Goal: Information Seeking & Learning: Learn about a topic

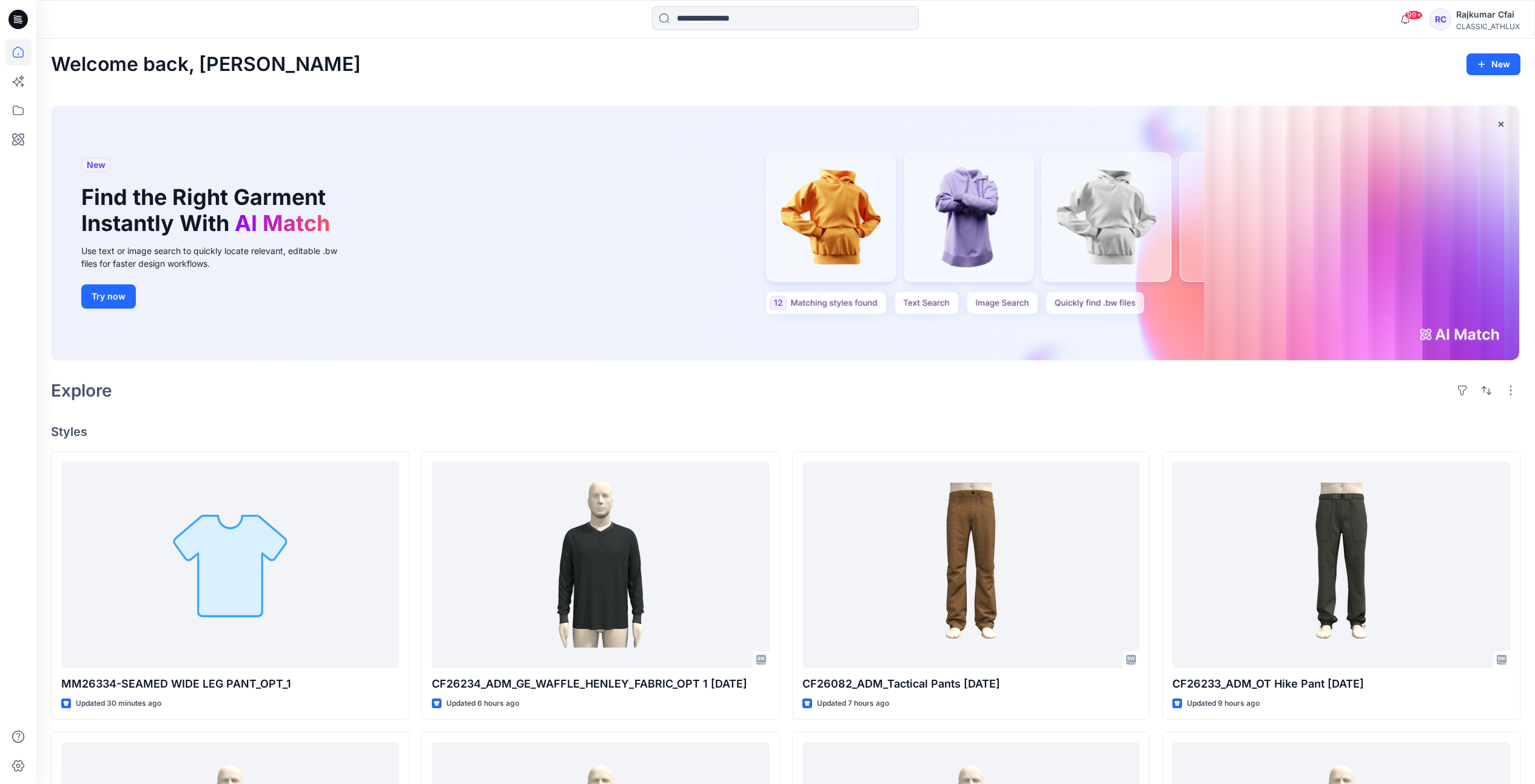
scroll to position [75, 0]
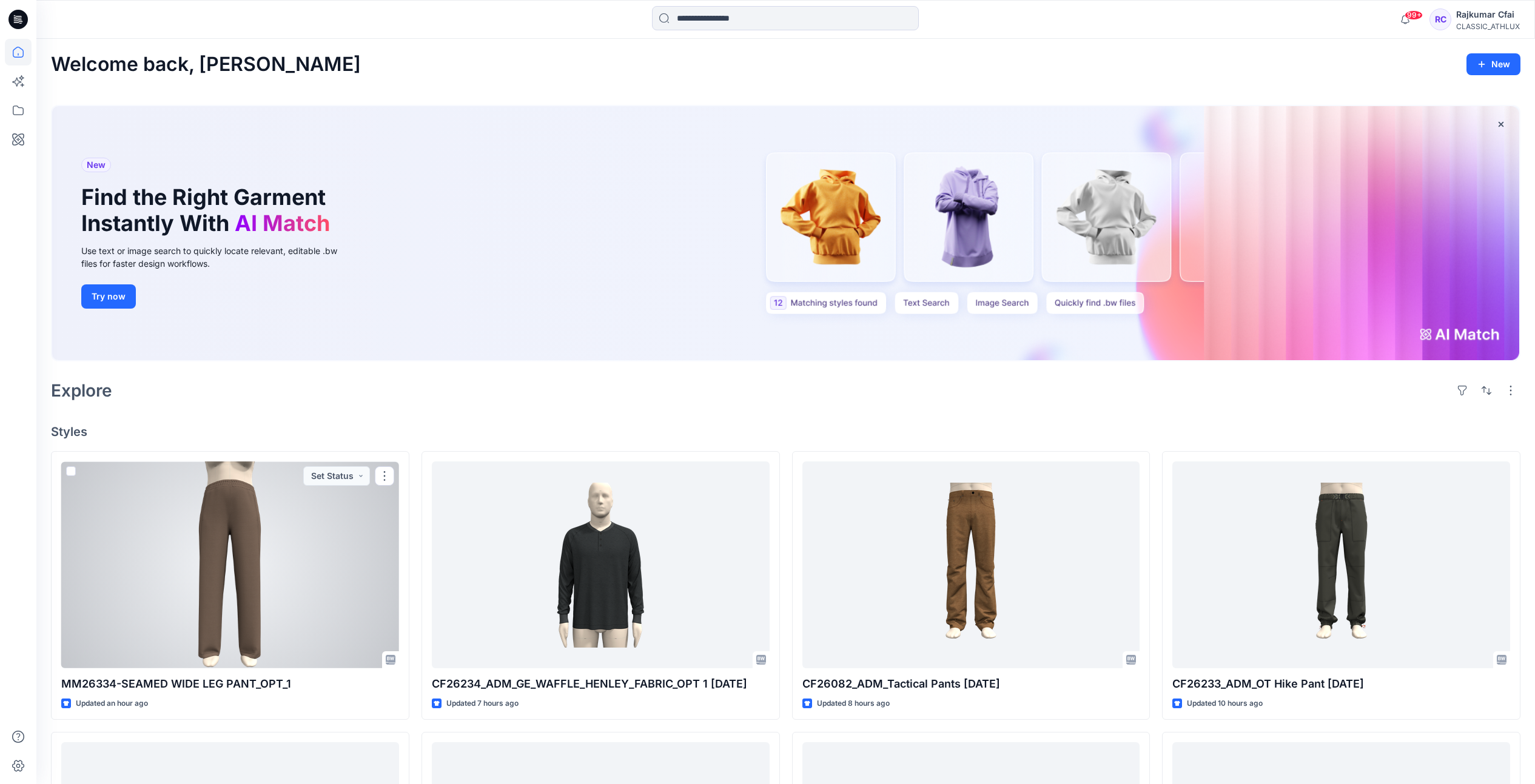
drag, startPoint x: 258, startPoint y: 593, endPoint x: 273, endPoint y: 543, distance: 52.2
click at [258, 593] on div at bounding box center [230, 564] width 338 height 207
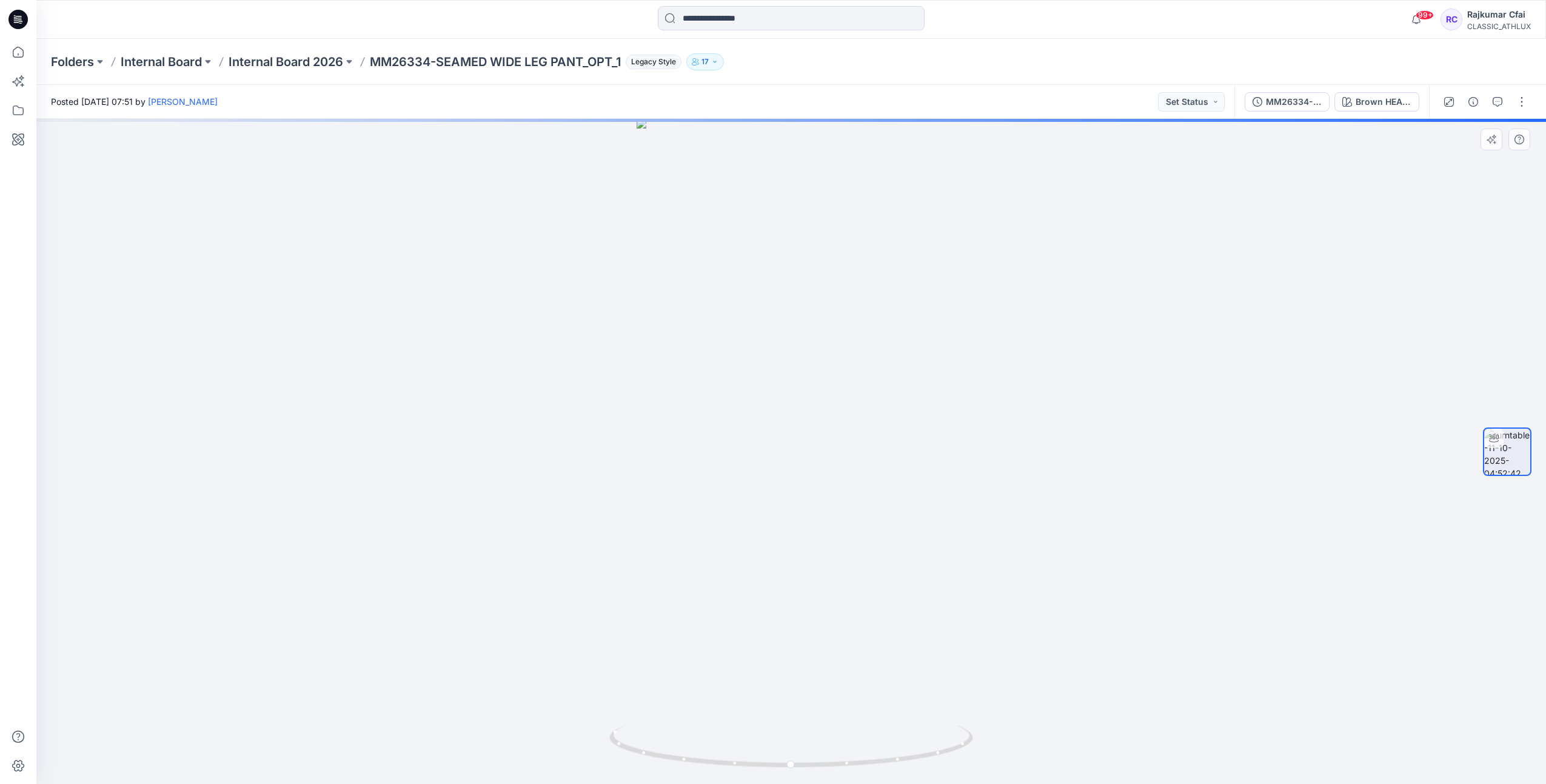
click at [432, 365] on div at bounding box center [791, 451] width 1510 height 665
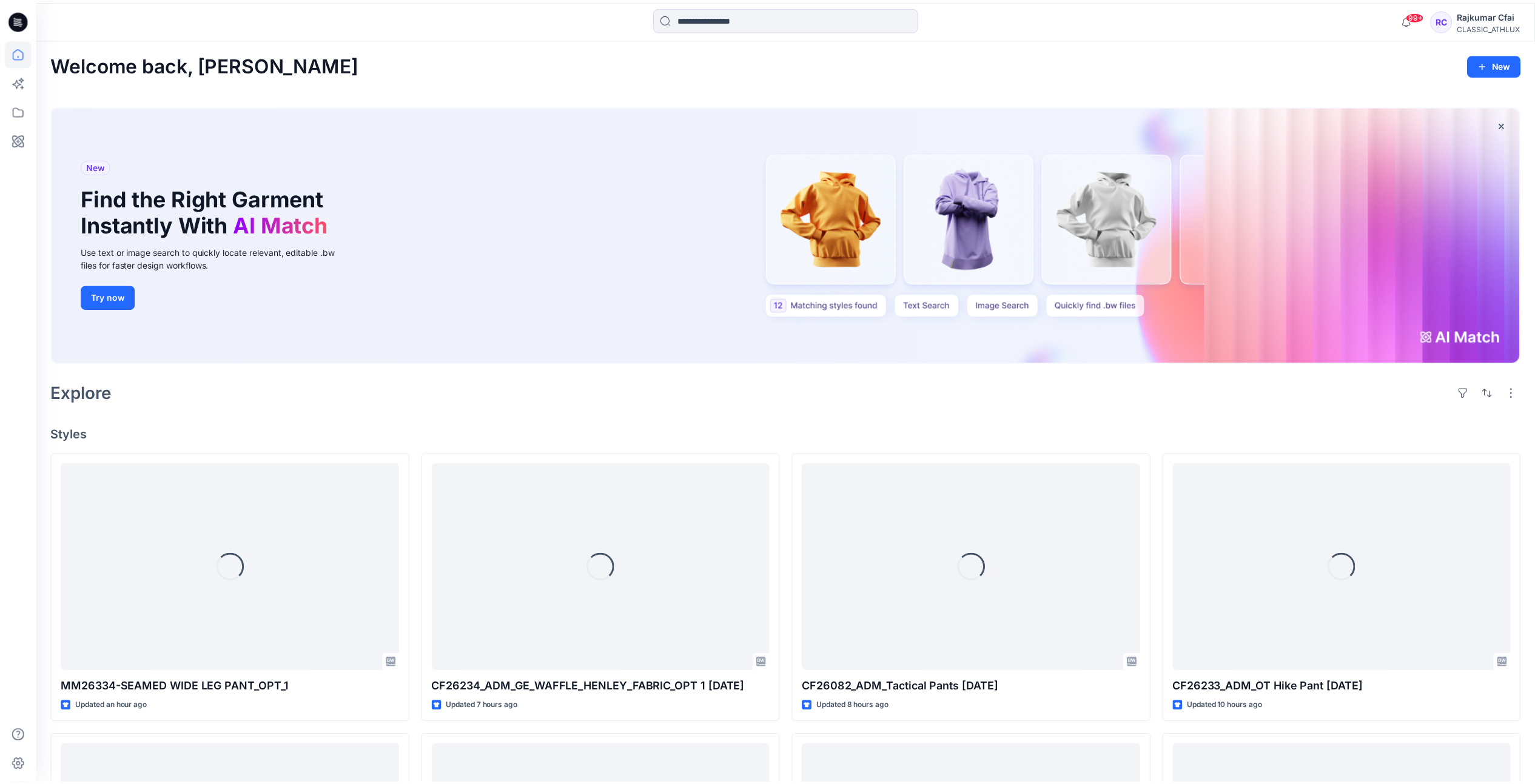
scroll to position [75, 0]
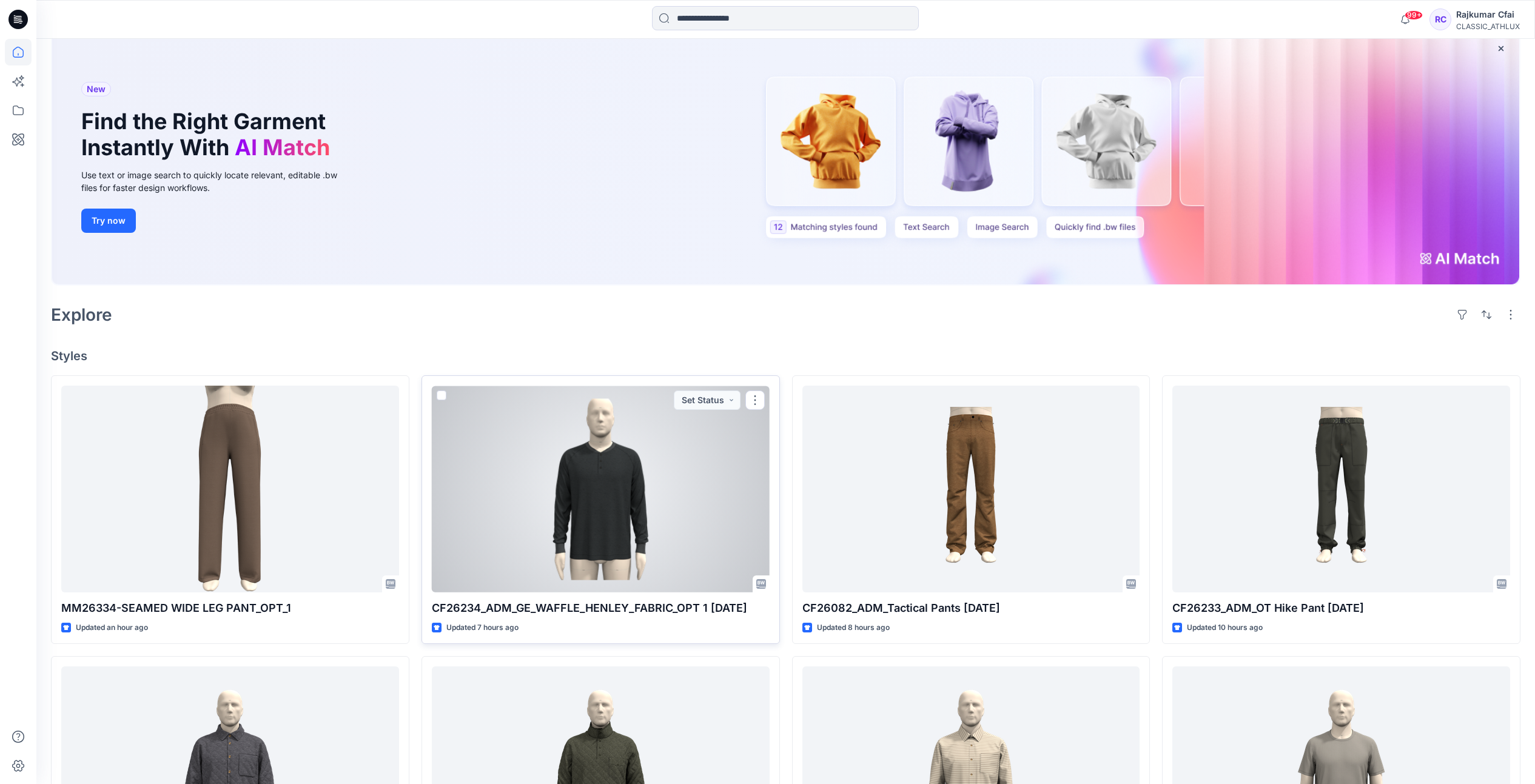
click at [644, 485] on div at bounding box center [600, 489] width 338 height 207
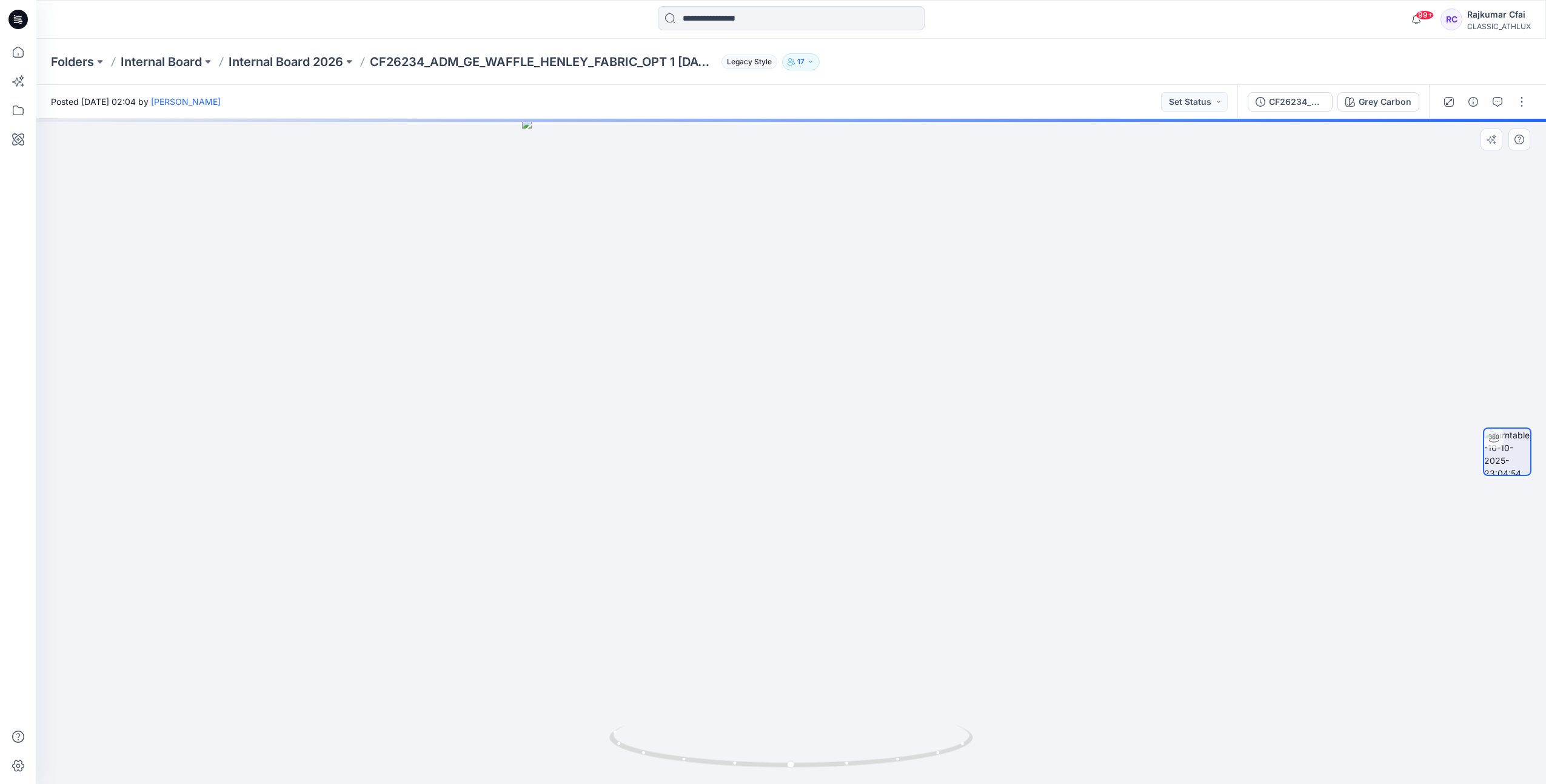
click at [488, 537] on div at bounding box center [791, 451] width 1510 height 665
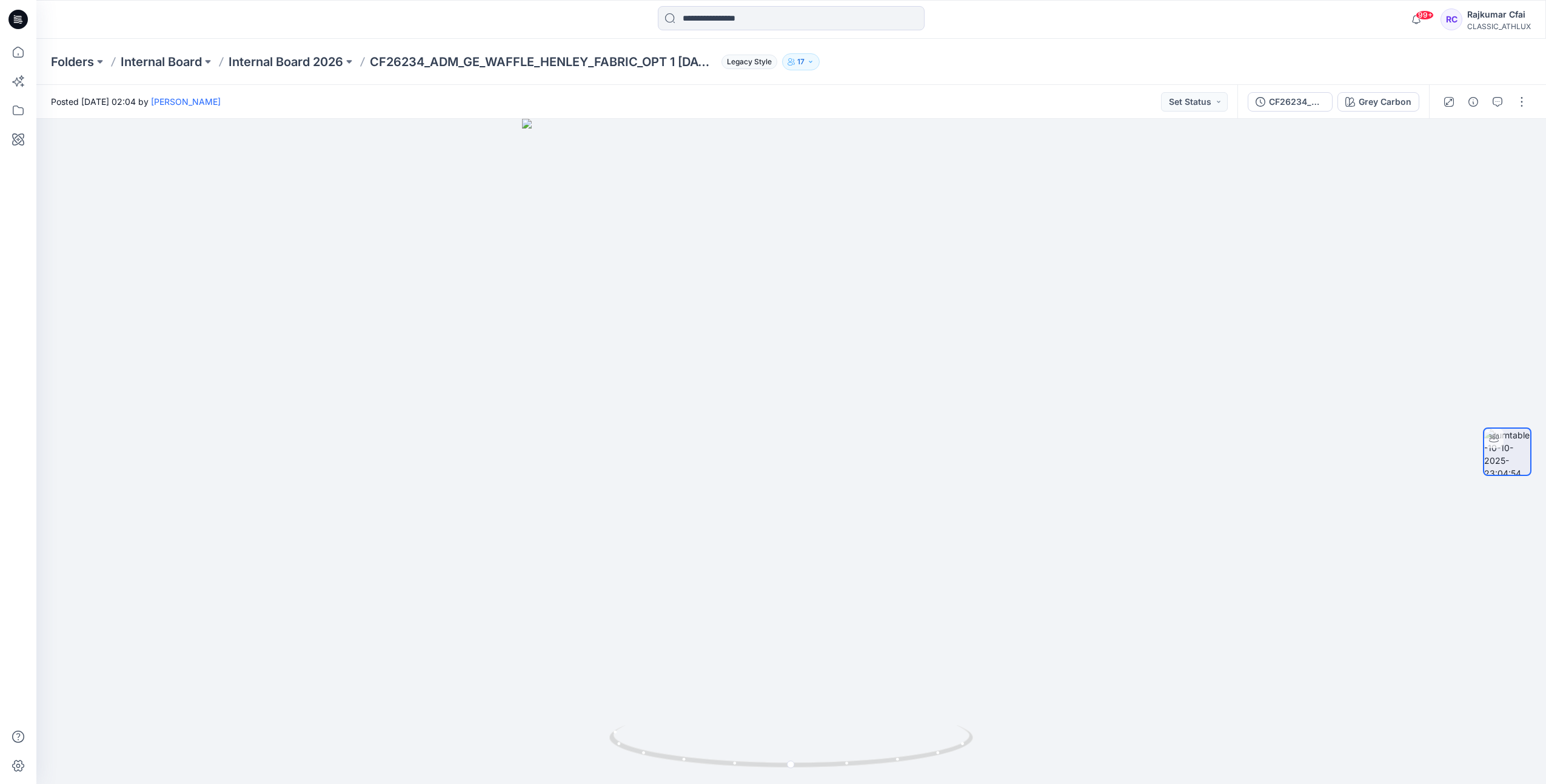
click at [17, 16] on icon at bounding box center [18, 16] width 6 height 1
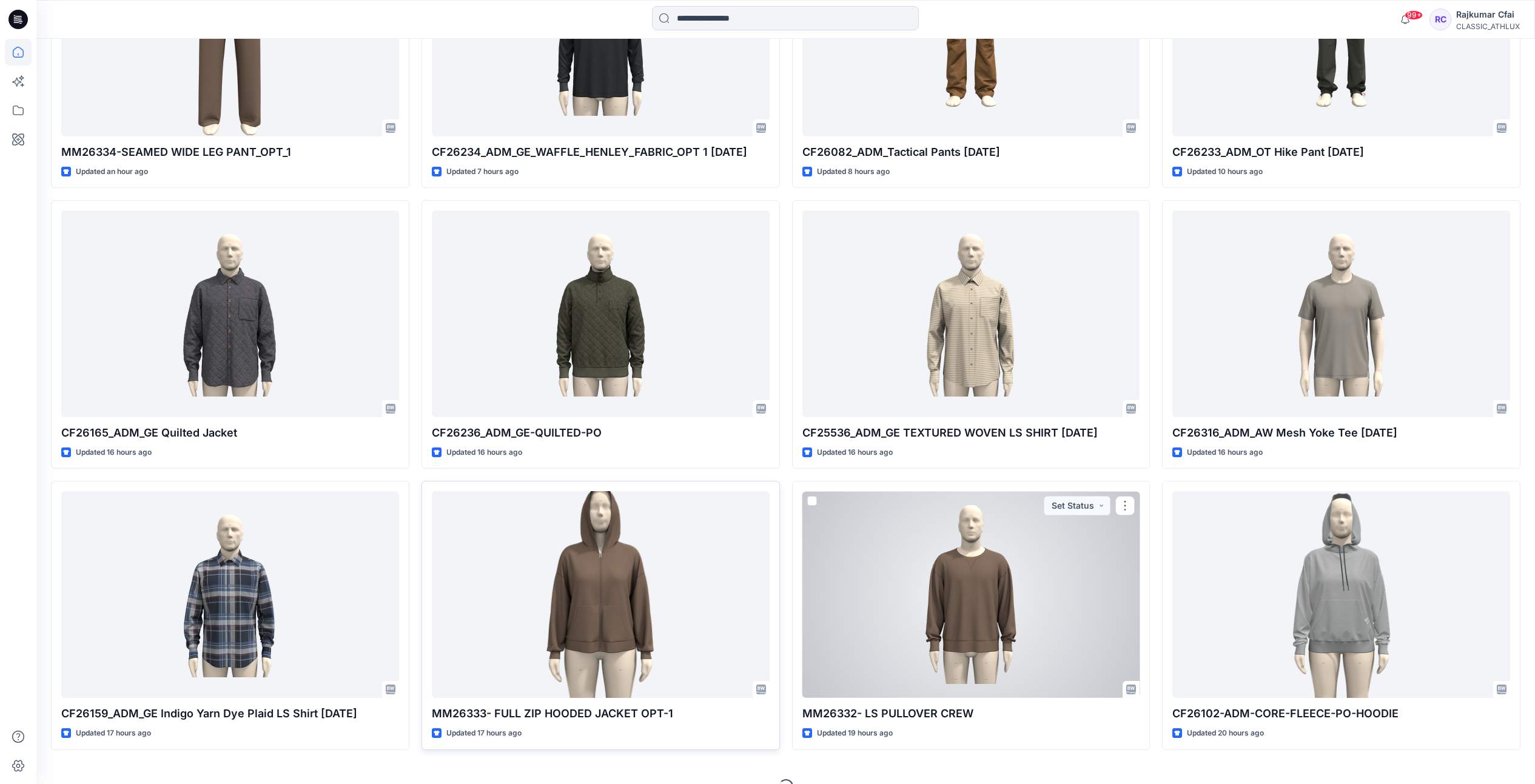
scroll to position [556, 0]
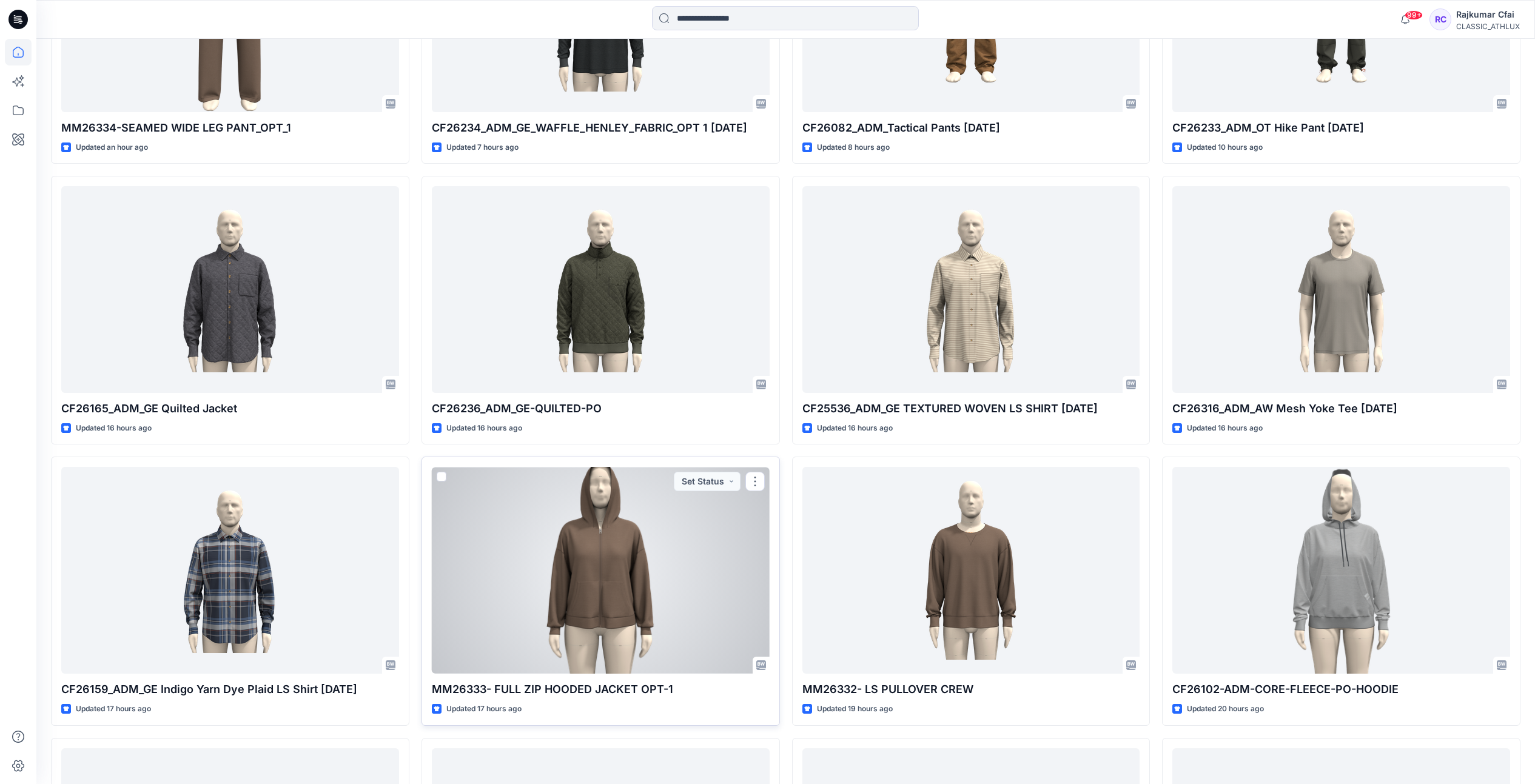
click at [698, 562] on div at bounding box center [600, 570] width 338 height 207
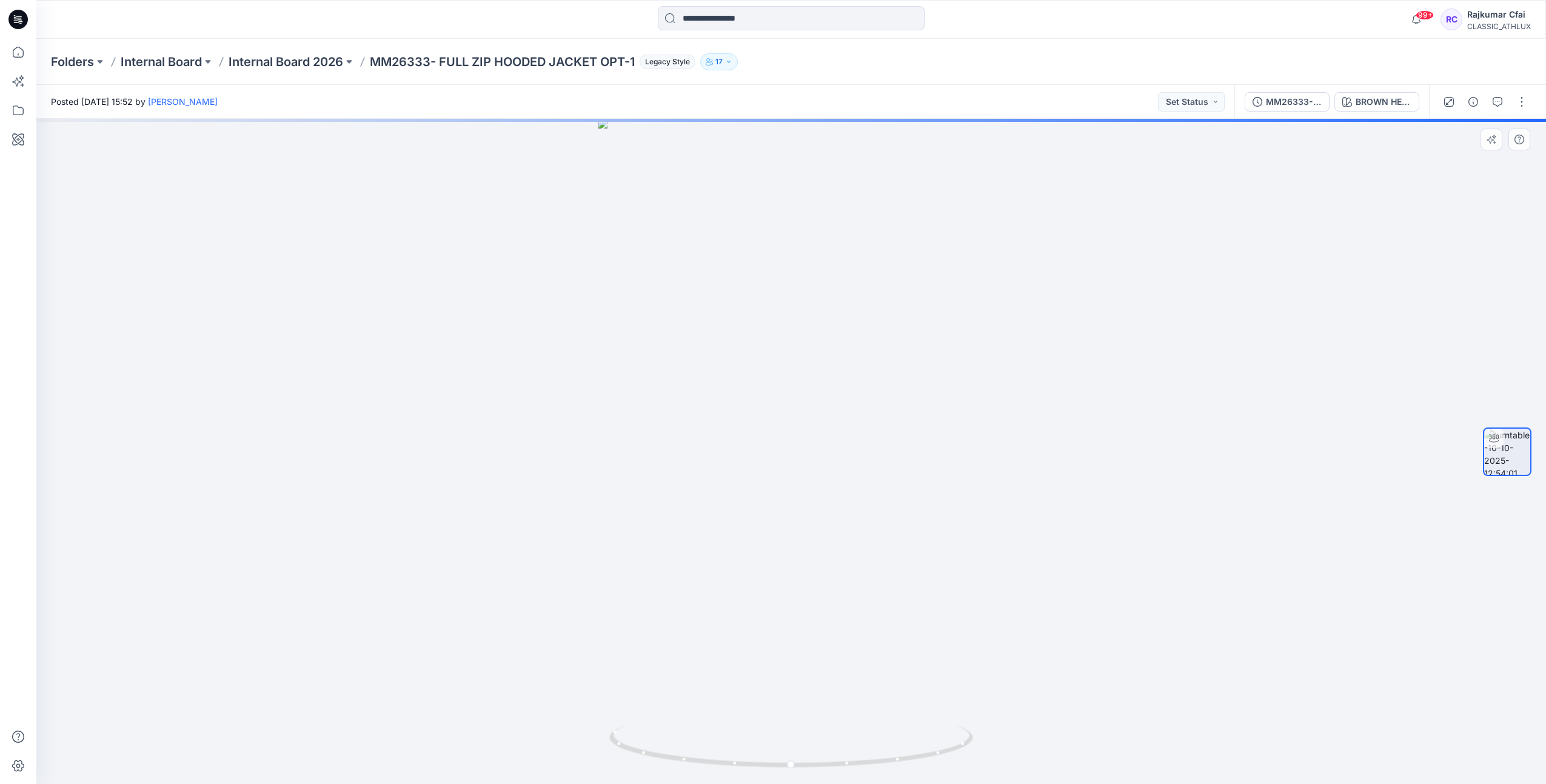
drag, startPoint x: 553, startPoint y: 539, endPoint x: 548, endPoint y: 527, distance: 13.0
click at [551, 533] on div at bounding box center [791, 451] width 1510 height 665
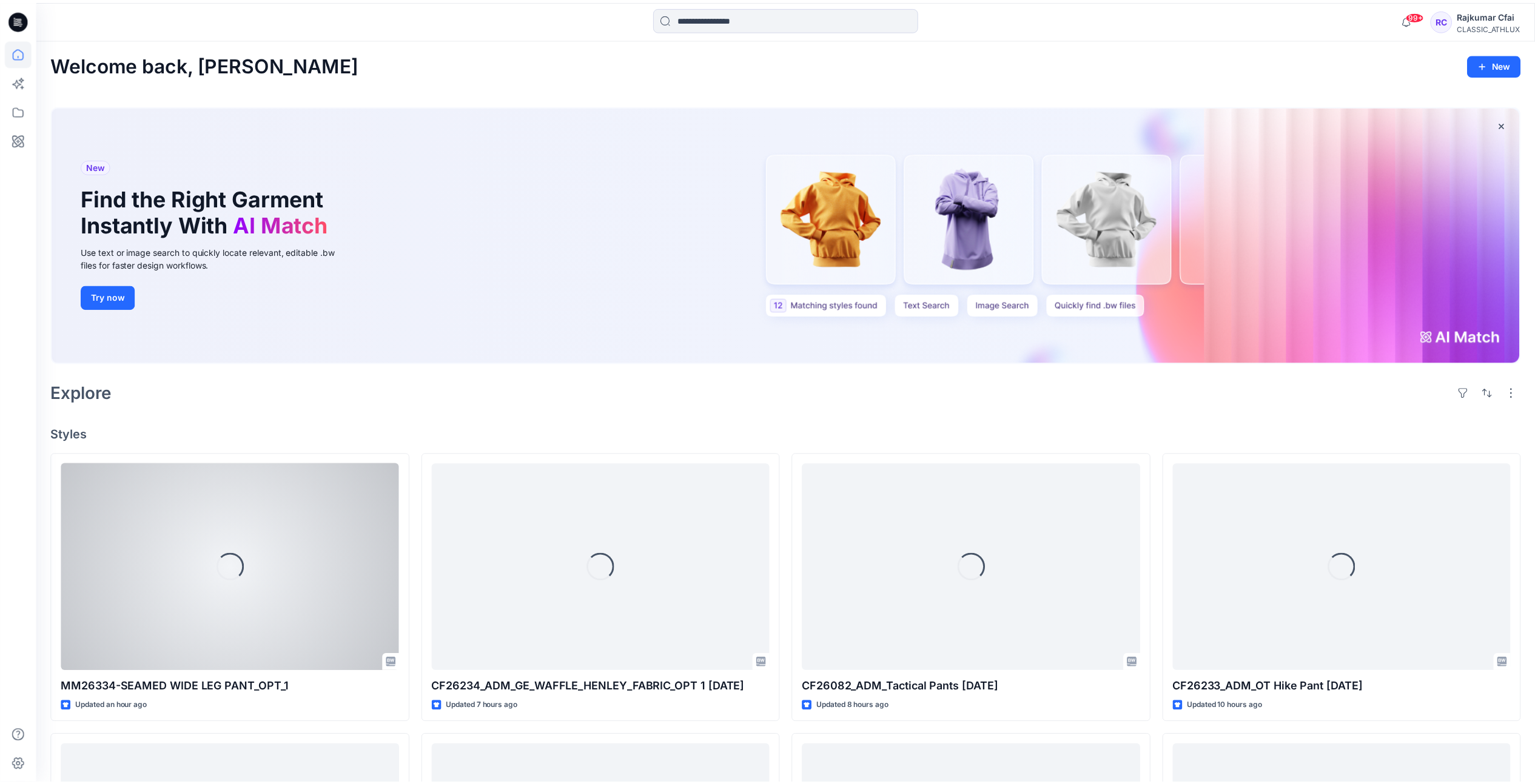
scroll to position [556, 0]
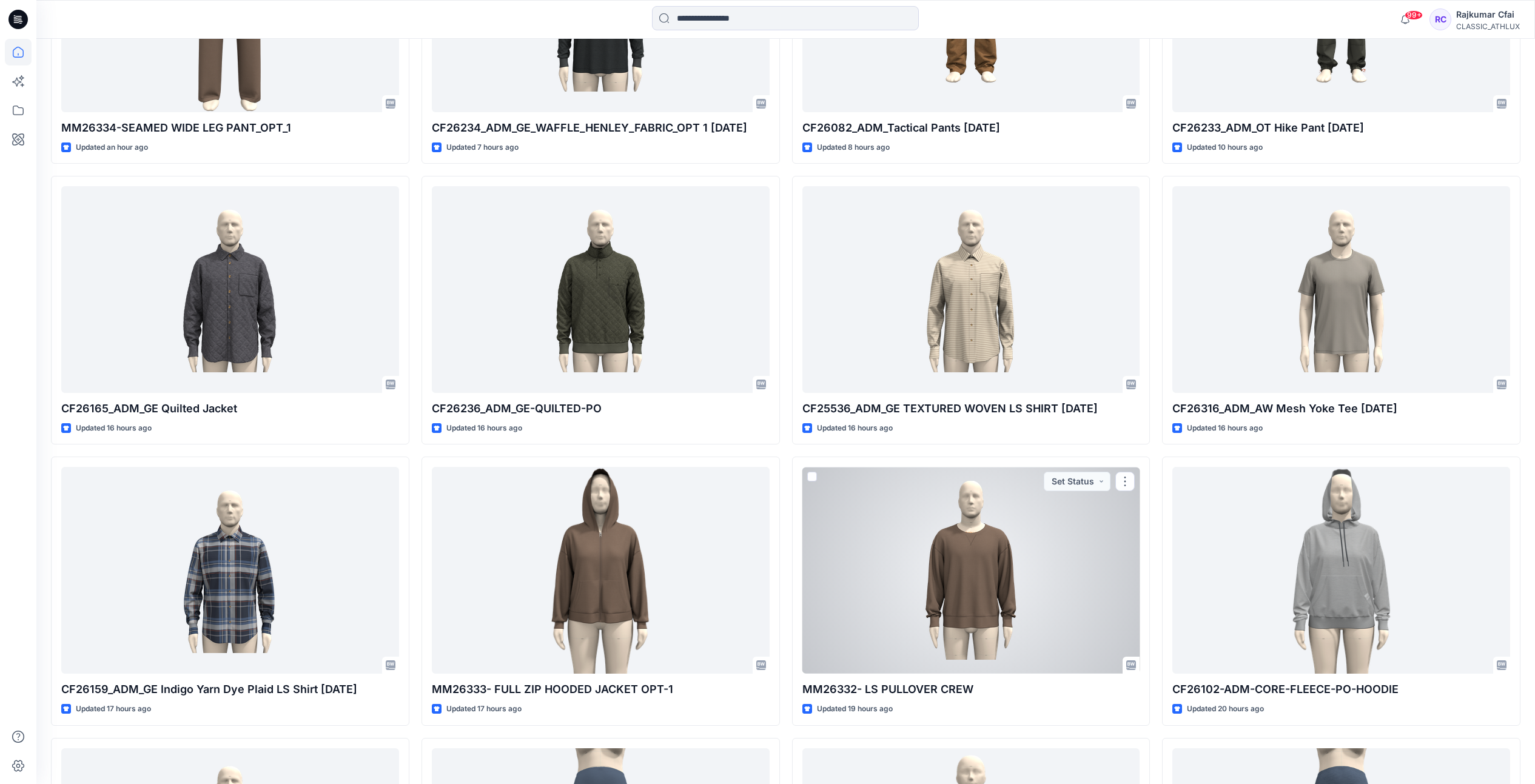
click at [1012, 637] on div at bounding box center [971, 570] width 338 height 207
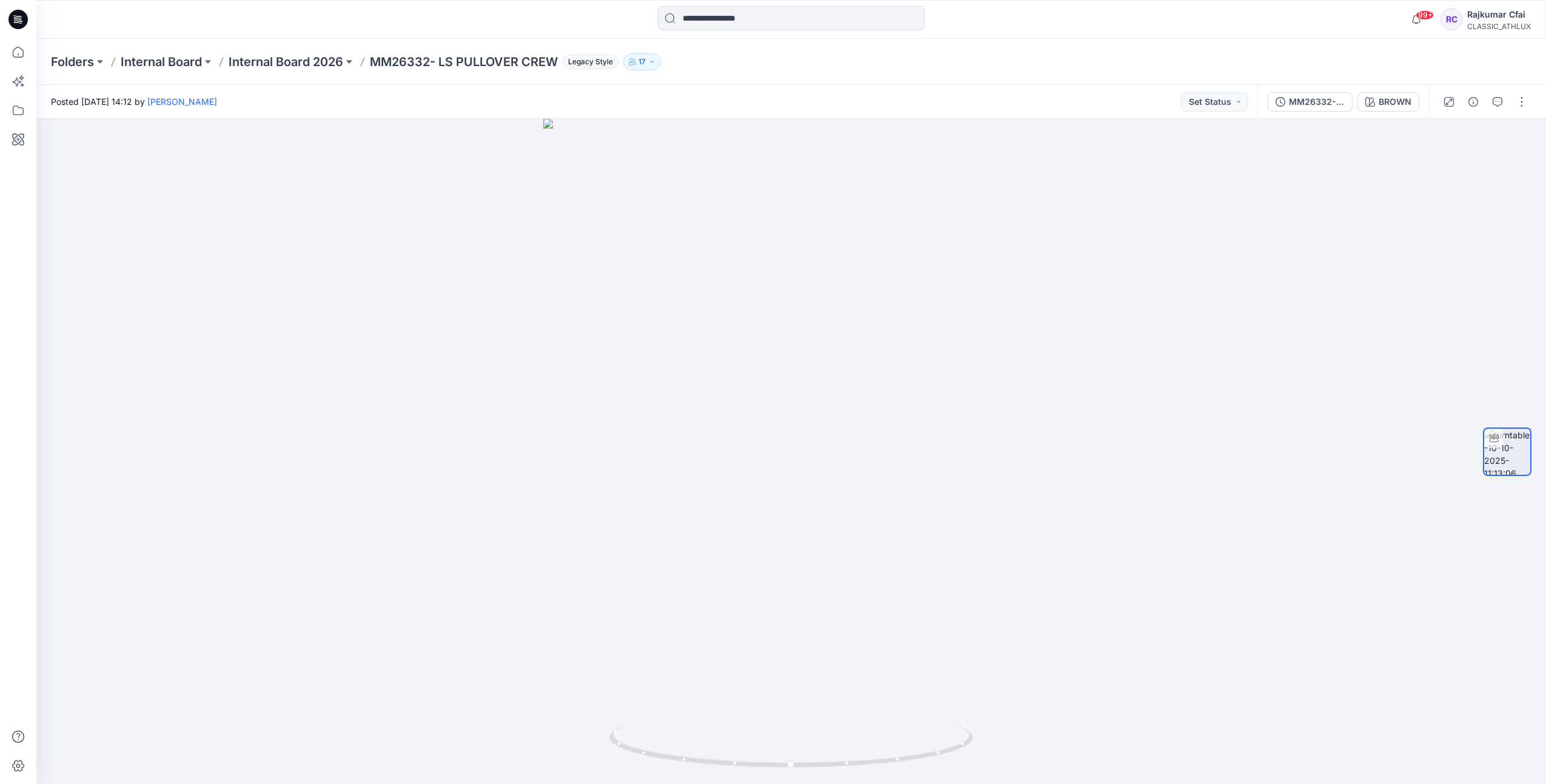
click at [20, 22] on icon at bounding box center [18, 20] width 20 height 20
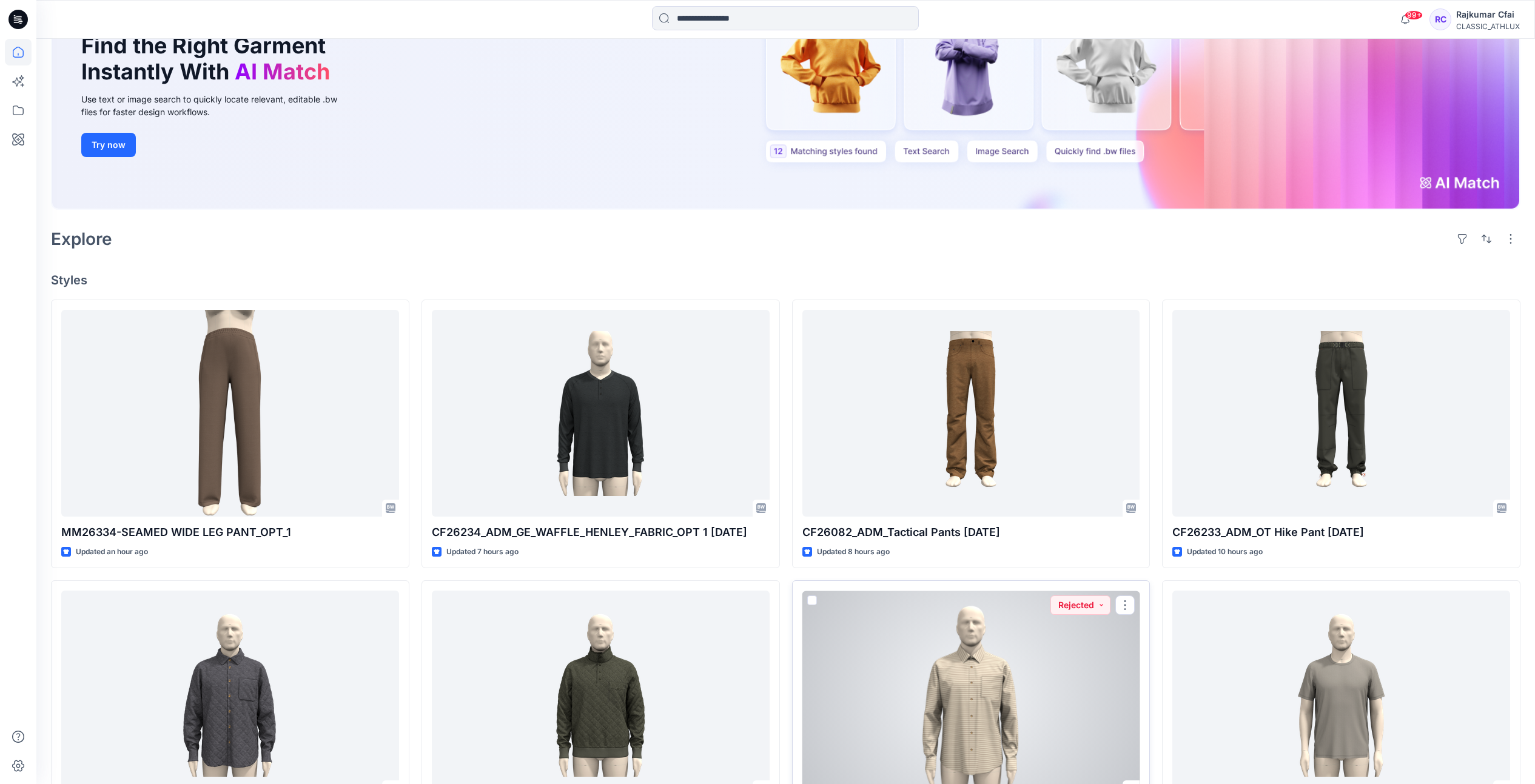
scroll to position [379, 0]
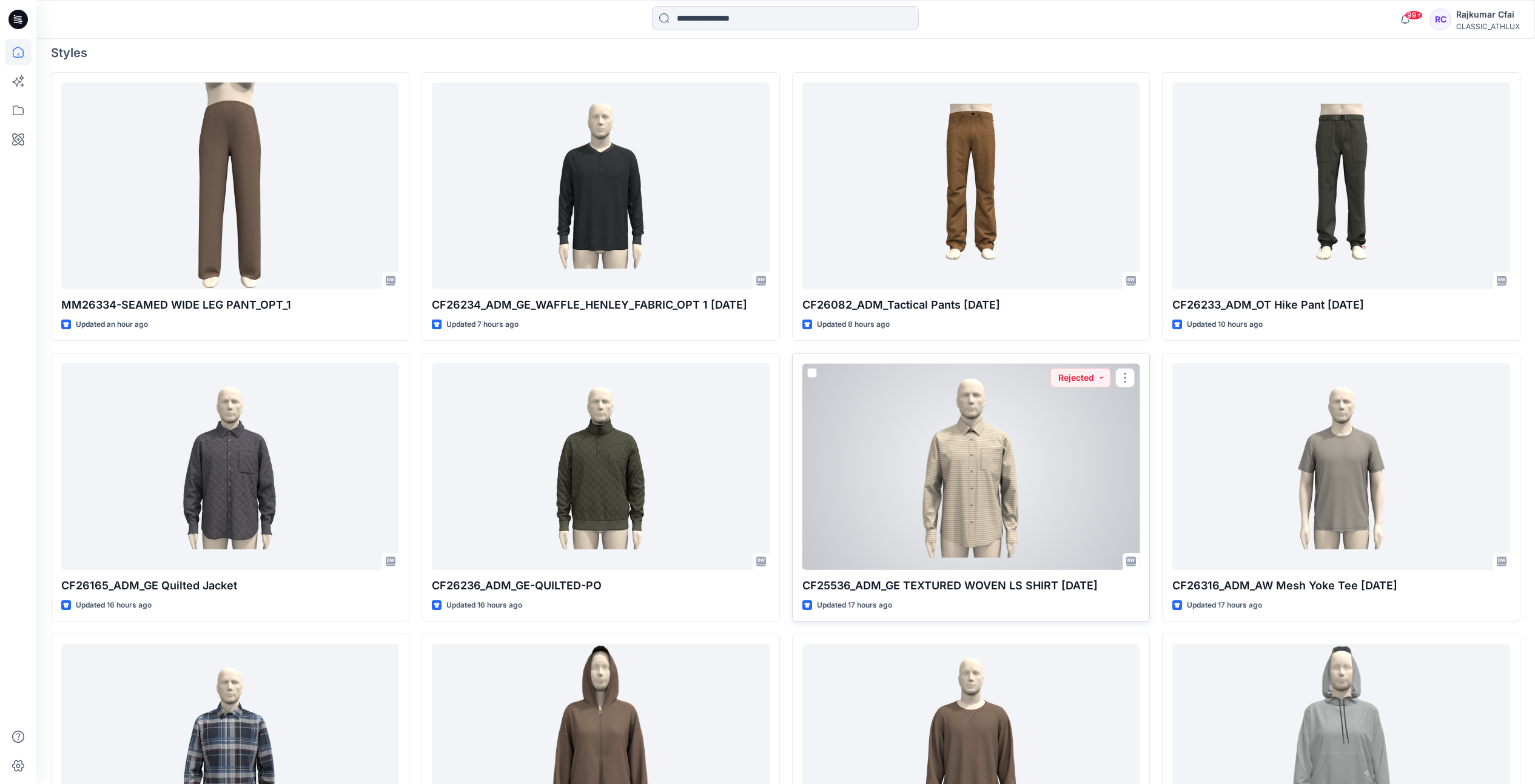
click at [964, 419] on div at bounding box center [971, 466] width 338 height 207
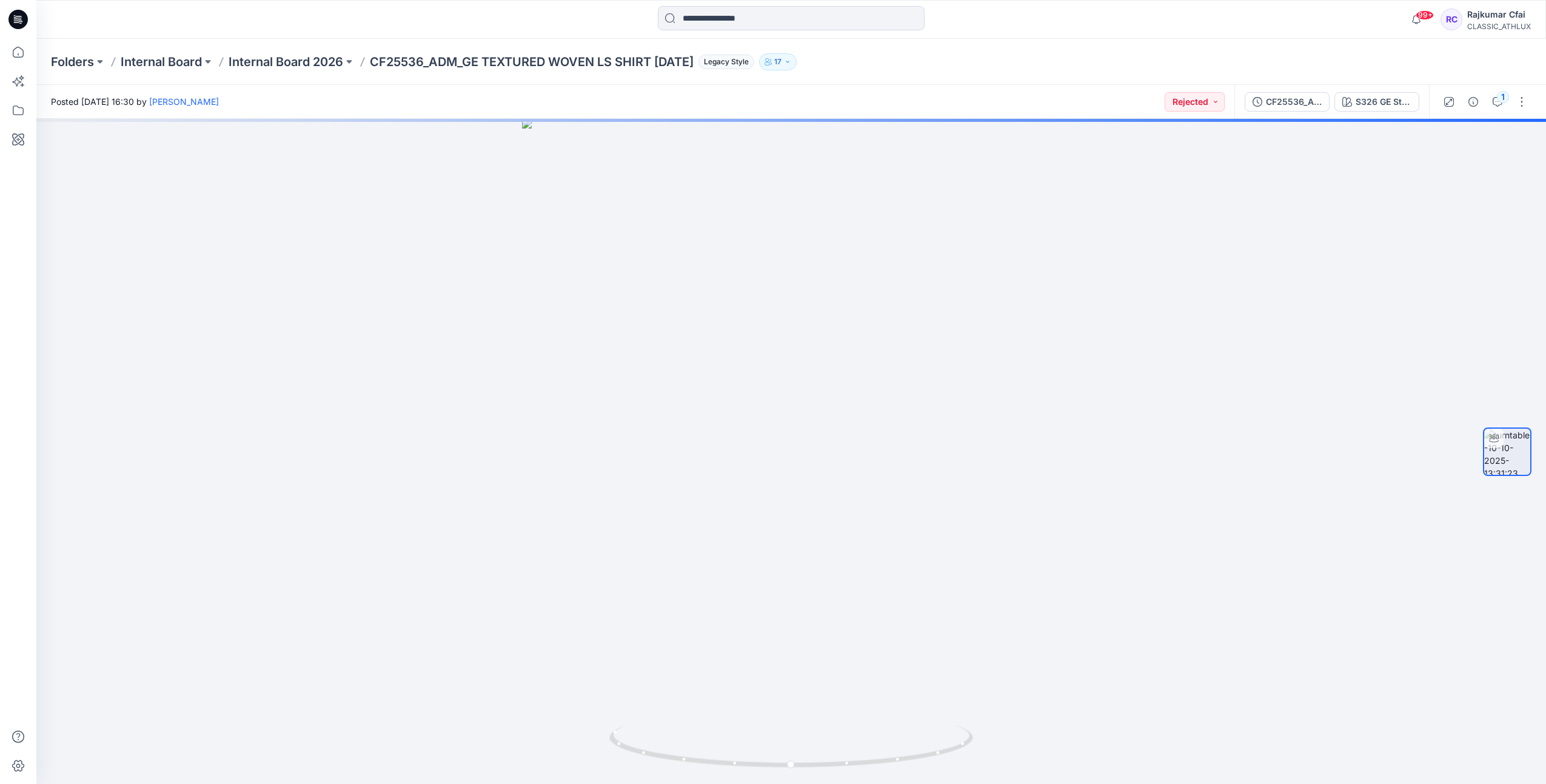
click at [1498, 111] on div "1" at bounding box center [1485, 102] width 112 height 34
click at [1495, 98] on icon "button" at bounding box center [1498, 102] width 10 height 10
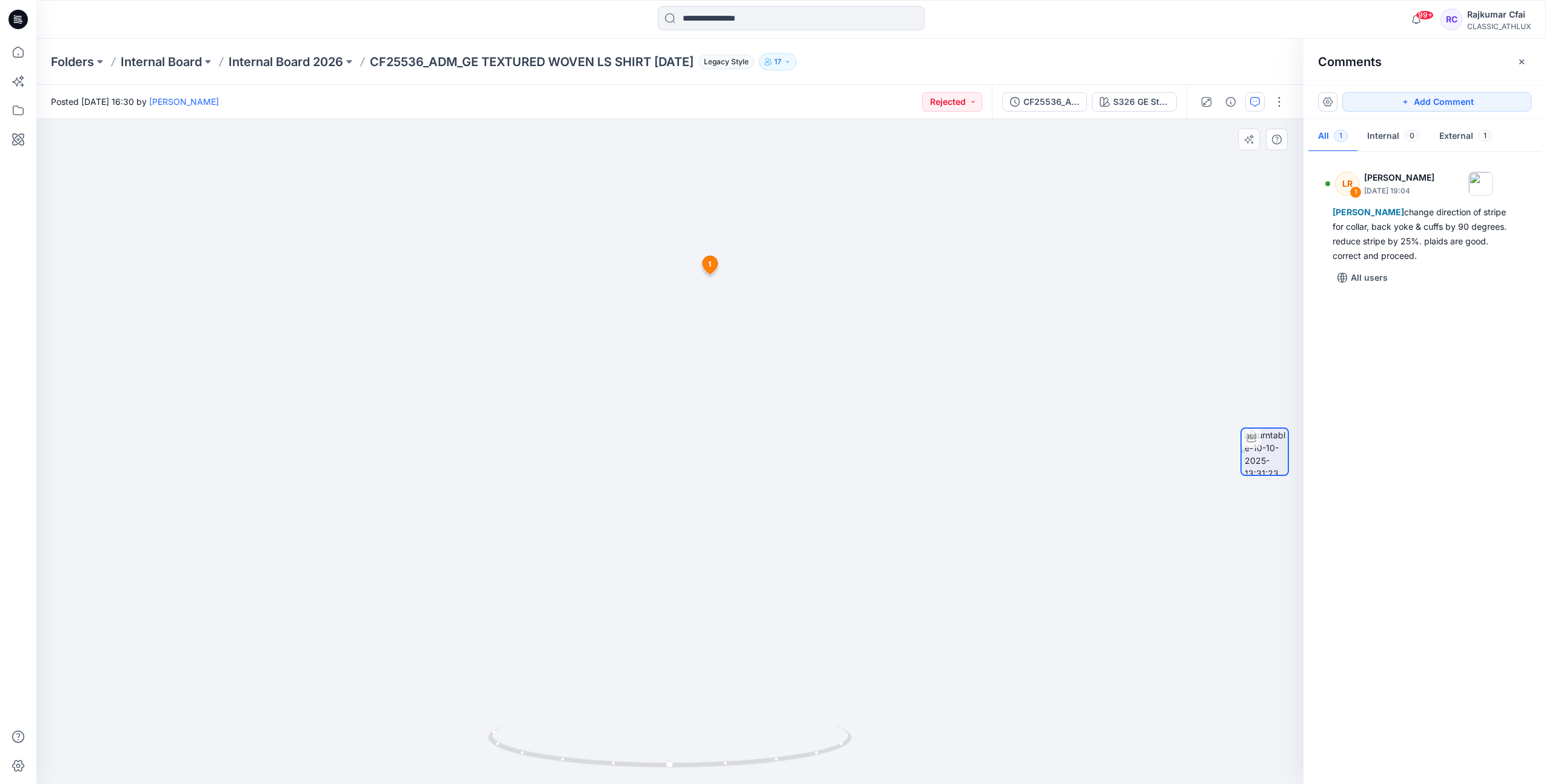
click at [708, 269] on span "1" at bounding box center [710, 264] width 3 height 11
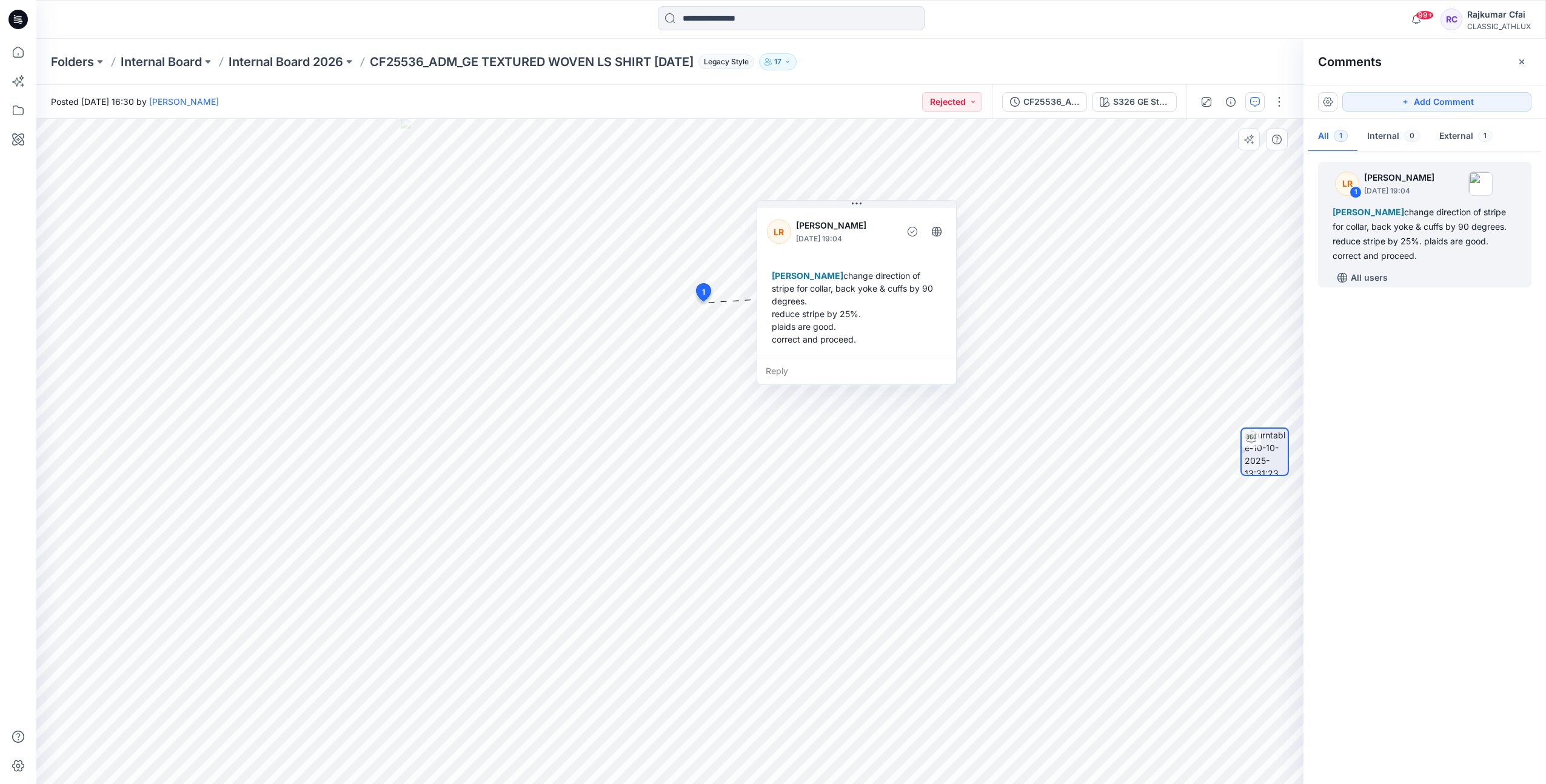
drag, startPoint x: 816, startPoint y: 324, endPoint x: 832, endPoint y: 299, distance: 29.7
click at [832, 299] on div "Chantal Athlux change direction of stripe for collar, back yoke & cuffs by 90 d…" at bounding box center [857, 307] width 179 height 86
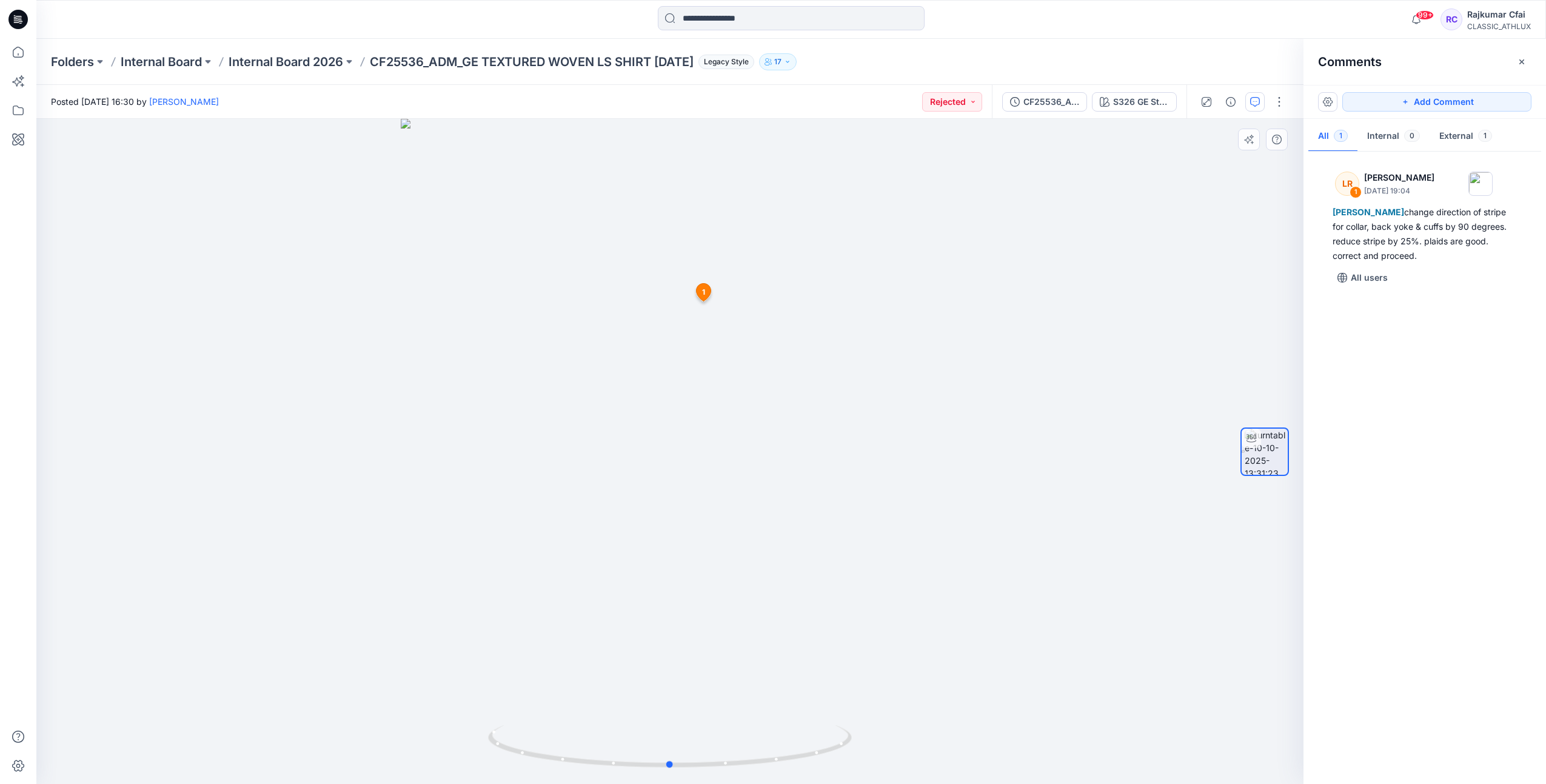
click at [987, 529] on div at bounding box center [670, 451] width 1267 height 665
drag, startPoint x: 881, startPoint y: 536, endPoint x: 518, endPoint y: 260, distance: 456.0
click at [982, 552] on div at bounding box center [670, 451] width 1267 height 665
drag, startPoint x: 17, startPoint y: 21, endPoint x: 30, endPoint y: 59, distance: 40.2
click at [18, 20] on icon at bounding box center [18, 19] width 20 height 39
